Goal: Task Accomplishment & Management: Use online tool/utility

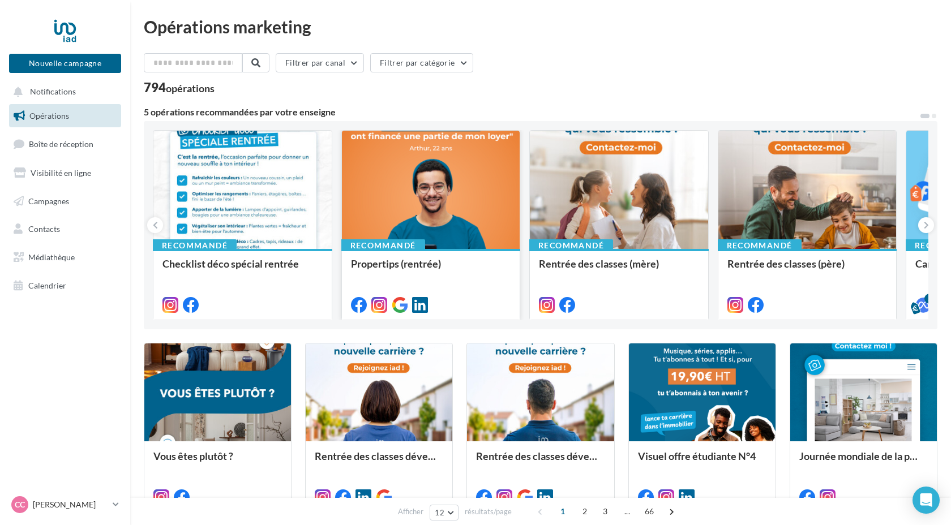
click at [451, 236] on div at bounding box center [431, 190] width 178 height 119
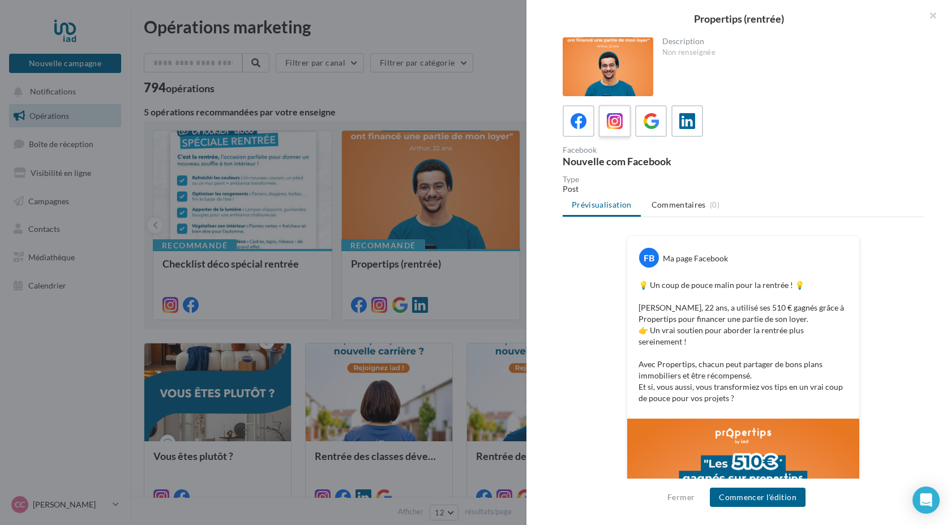
click at [608, 126] on icon at bounding box center [615, 121] width 16 height 16
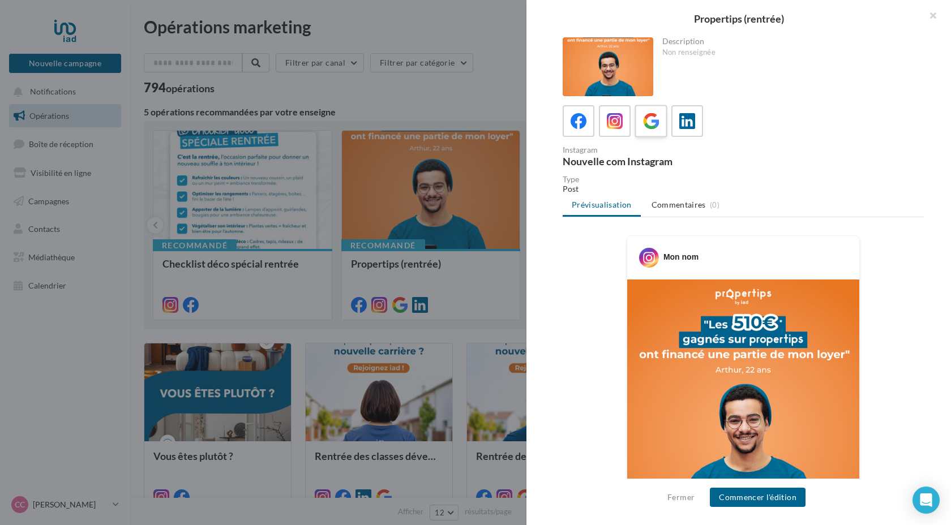
click at [648, 127] on icon at bounding box center [651, 121] width 16 height 16
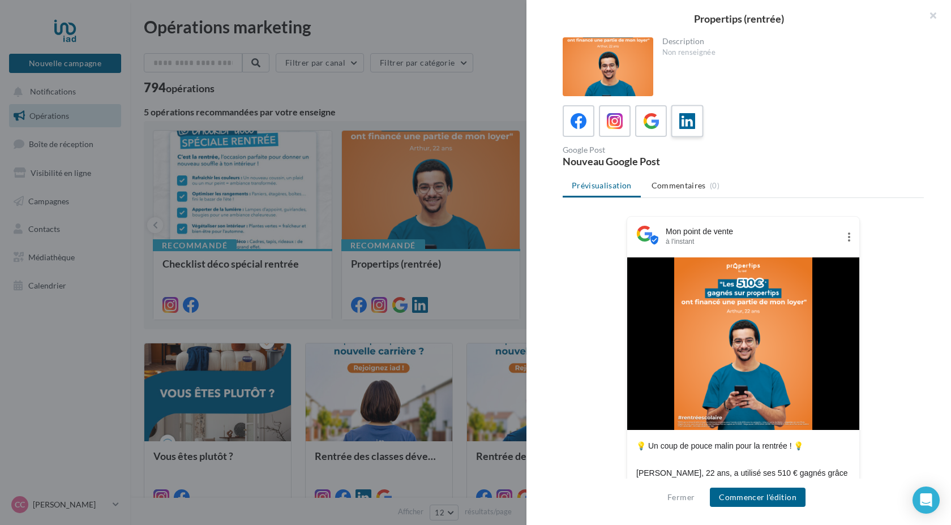
click at [692, 122] on icon at bounding box center [687, 121] width 16 height 16
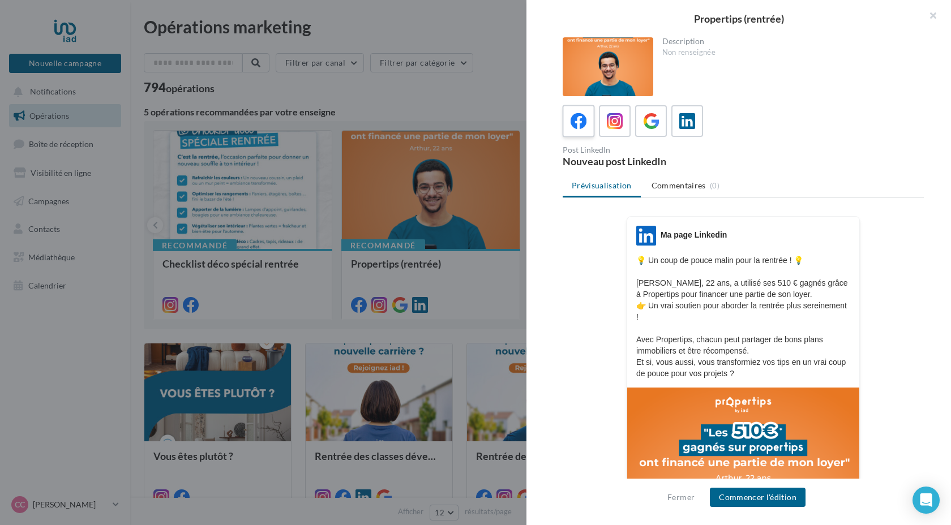
click at [579, 121] on icon at bounding box center [579, 121] width 16 height 16
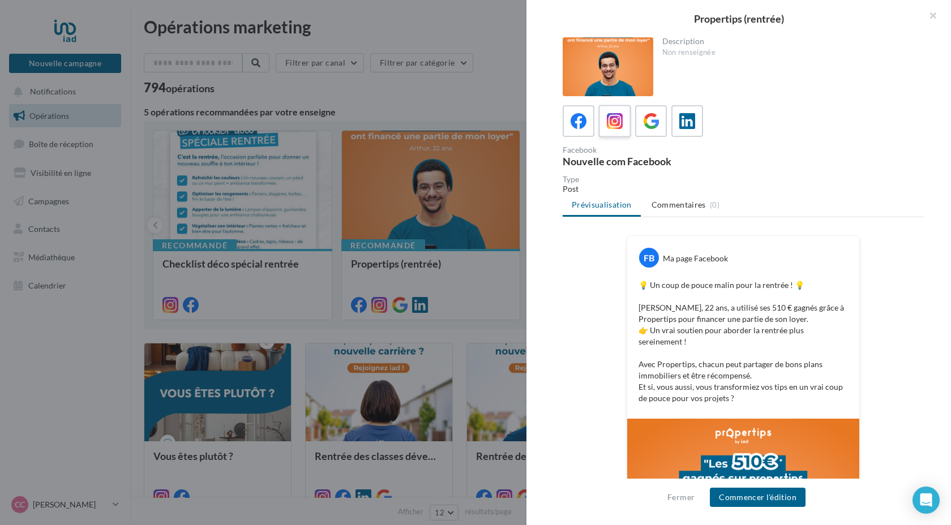
click at [618, 123] on icon at bounding box center [615, 121] width 16 height 16
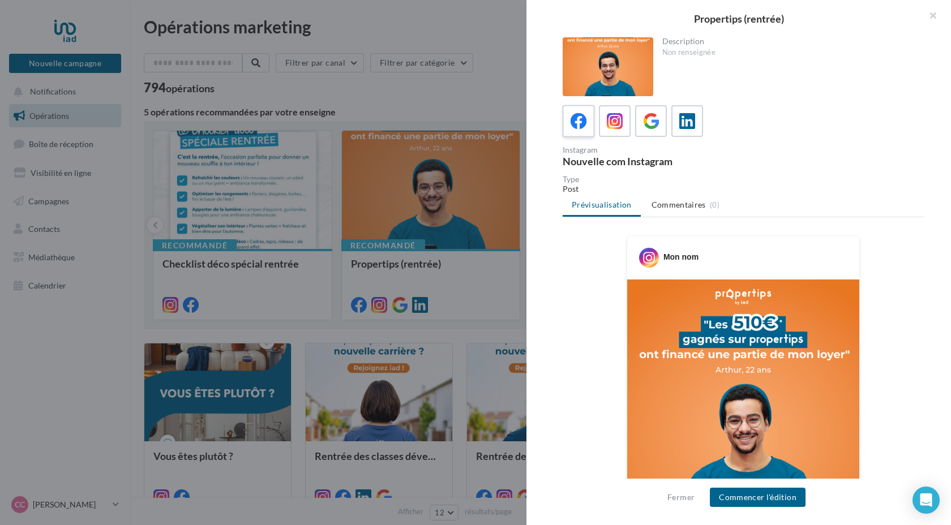
click at [584, 122] on icon at bounding box center [579, 121] width 16 height 16
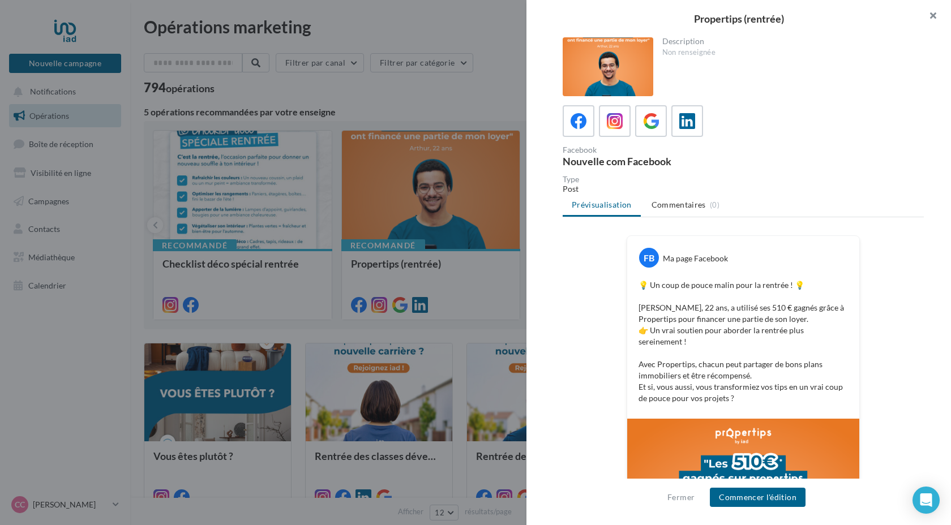
click at [936, 16] on button "button" at bounding box center [928, 17] width 45 height 34
